Goal: Task Accomplishment & Management: Use online tool/utility

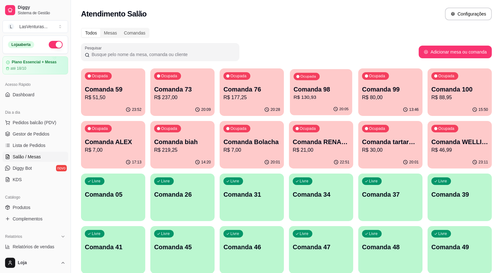
click at [317, 109] on div "20:05" at bounding box center [321, 109] width 62 height 12
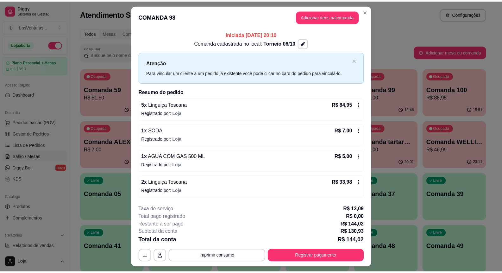
scroll to position [15, 0]
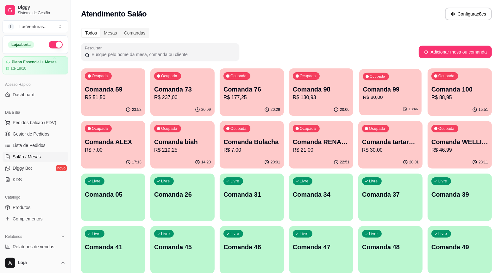
click at [398, 97] on p "R$ 80,00" at bounding box center [390, 97] width 55 height 7
click at [451, 78] on p "Ocupada" at bounding box center [447, 76] width 16 height 5
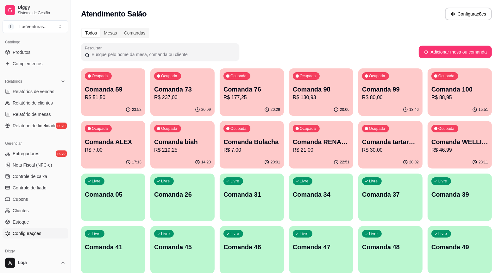
scroll to position [158, 0]
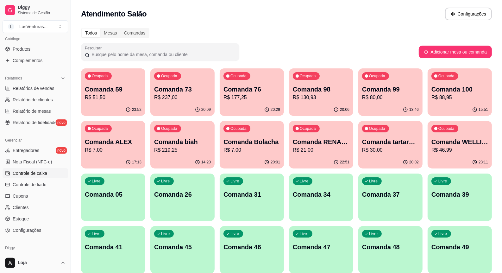
click at [51, 176] on link "Controle de caixa" at bounding box center [35, 173] width 65 height 10
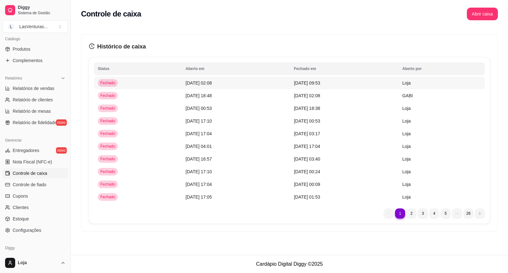
click at [374, 84] on td "[DATE] 09:53" at bounding box center [344, 83] width 108 height 13
click at [368, 159] on tbody "Fechado [DATE] 02:08 [DATE] 09:53 Loja Fechado [DATE] 18:48 [DATE] 02:08 GABI F…" at bounding box center [289, 140] width 391 height 127
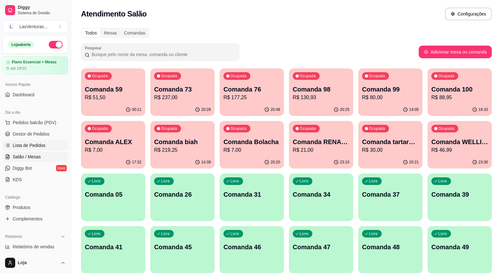
click at [3, 152] on link "Salão / Mesas" at bounding box center [35, 157] width 65 height 10
click at [97, 105] on div "00:11" at bounding box center [113, 109] width 64 height 12
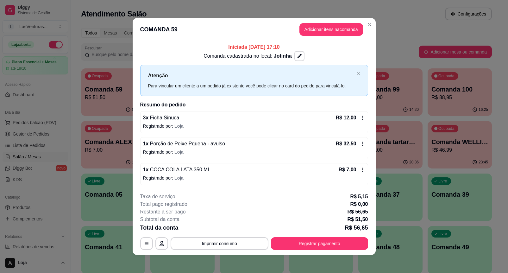
click at [371, 47] on div "Iniciada 05/10/2025 às 17:10 Comanda cadastrada no local: Jotinha Atenção Para …" at bounding box center [254, 114] width 243 height 146
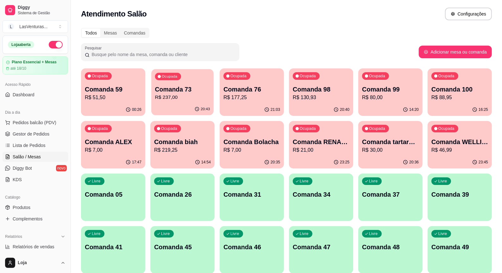
click at [186, 111] on div "20:43" at bounding box center [182, 109] width 62 height 12
click at [251, 108] on div "21:03" at bounding box center [252, 109] width 62 height 12
click at [315, 108] on div "20:40" at bounding box center [321, 109] width 62 height 12
click at [395, 113] on div "14:20" at bounding box center [390, 109] width 64 height 12
click at [457, 94] on p "R$ 88,95" at bounding box center [459, 97] width 55 height 7
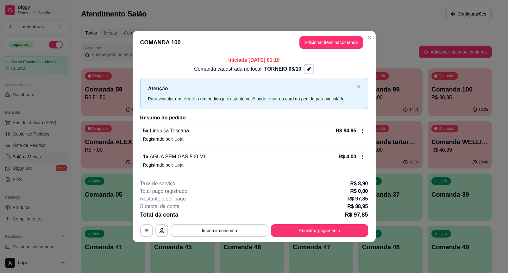
click at [370, 57] on div "Iniciada 04/10/2025 às 01:10 Comanda cadastrada no local: TORNEIO 03/10 Atenção…" at bounding box center [254, 114] width 243 height 121
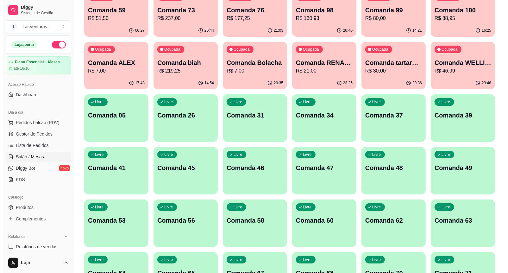
scroll to position [119, 0]
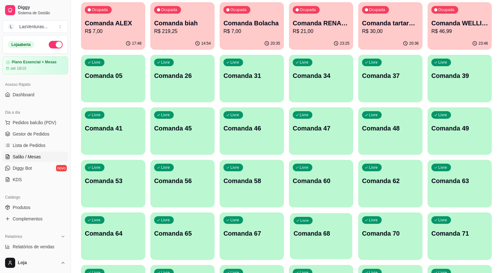
click at [293, 222] on div "Livre Comanda 68" at bounding box center [321, 232] width 62 height 39
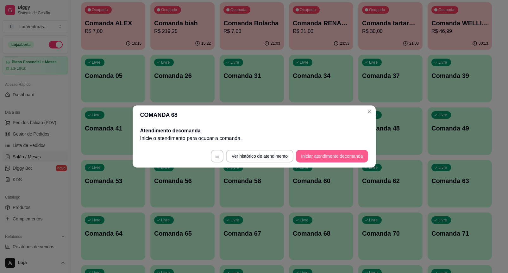
click at [329, 157] on button "Iniciar atendimento de comanda" at bounding box center [332, 156] width 72 height 13
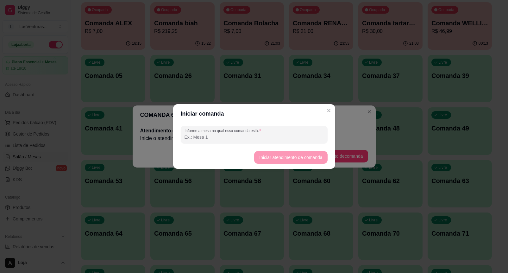
click at [318, 135] on input "Informe a mesa na qual essa comanda está." at bounding box center [253, 137] width 139 height 6
type input "s"
type input "casal"
click at [309, 157] on button "Iniciar atendimento de comanda" at bounding box center [290, 157] width 73 height 13
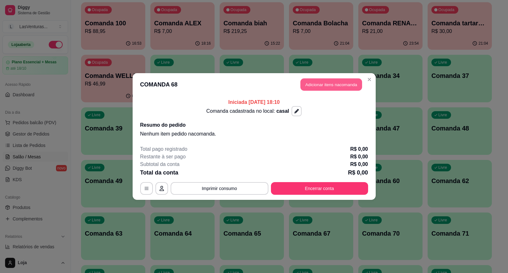
click at [324, 86] on button "Adicionar itens na comanda" at bounding box center [331, 84] width 62 height 12
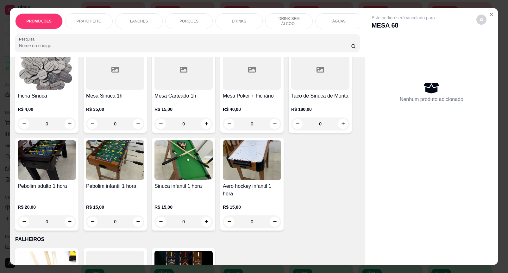
scroll to position [5074, 0]
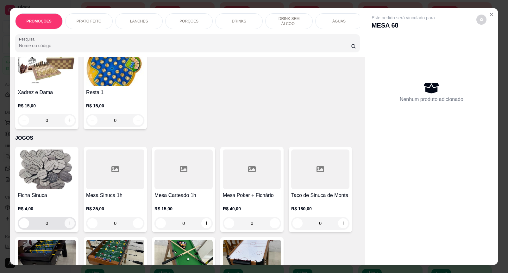
click at [67, 221] on icon "increase-product-quantity" at bounding box center [69, 223] width 5 height 5
click at [68, 221] on icon "increase-product-quantity" at bounding box center [69, 222] width 3 height 3
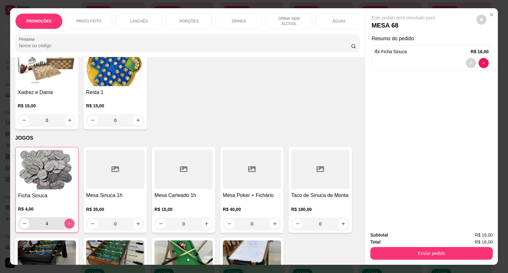
click at [68, 222] on icon "increase-product-quantity" at bounding box center [69, 223] width 3 height 3
type input "5"
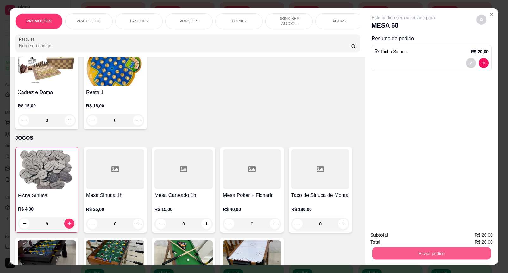
click at [437, 249] on button "Enviar pedido" at bounding box center [431, 253] width 119 height 12
click at [467, 231] on button "Enviar pedido" at bounding box center [476, 235] width 36 height 12
